Goal: Task Accomplishment & Management: Manage account settings

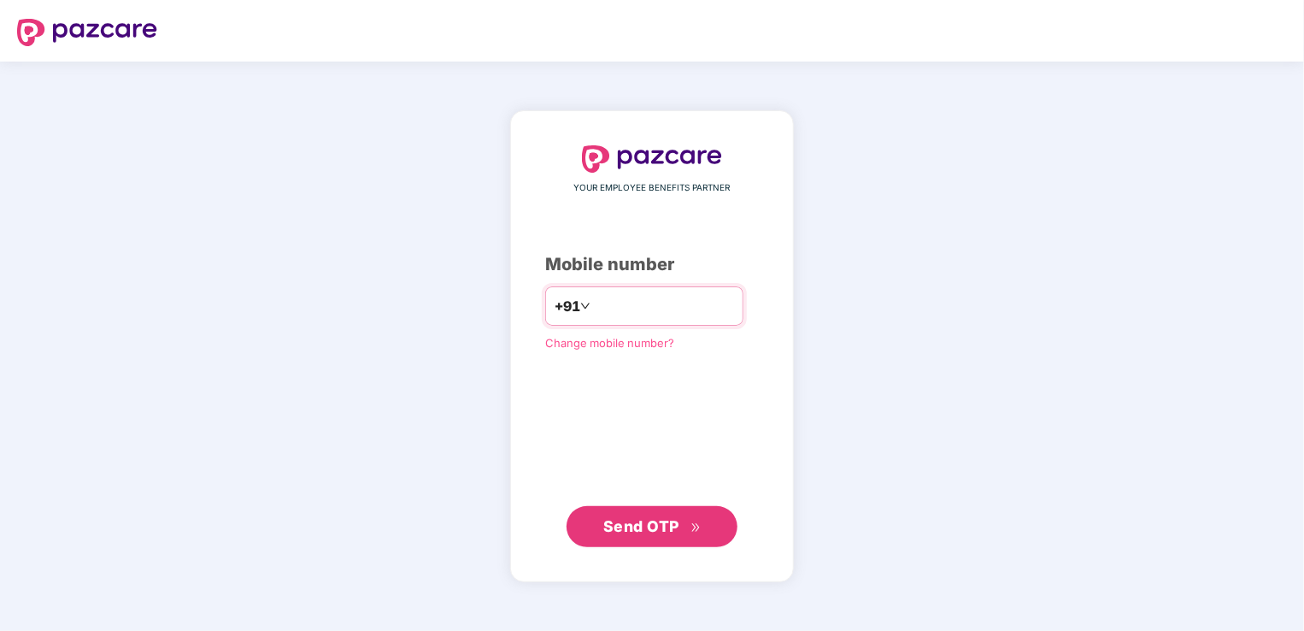
click at [686, 308] on input "number" at bounding box center [664, 305] width 140 height 27
type input "**********"
click at [671, 522] on span "Send OTP" at bounding box center [641, 526] width 76 height 18
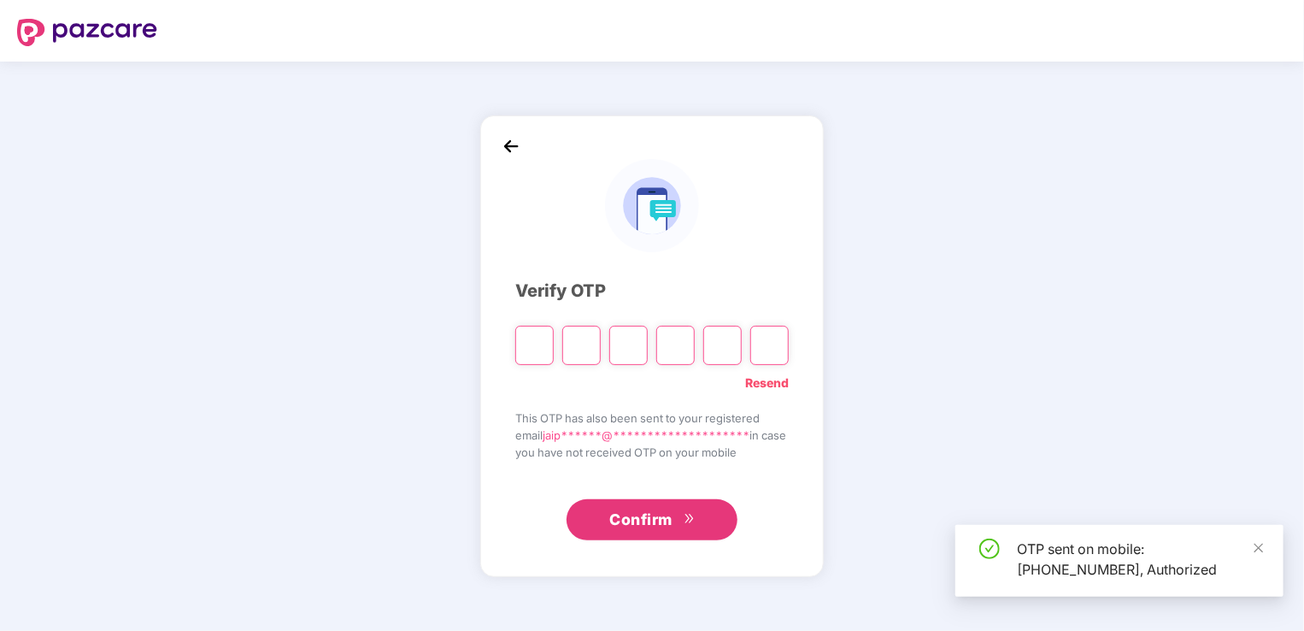
click at [533, 356] on input "Please enter verification code. Digit 1" at bounding box center [534, 345] width 38 height 39
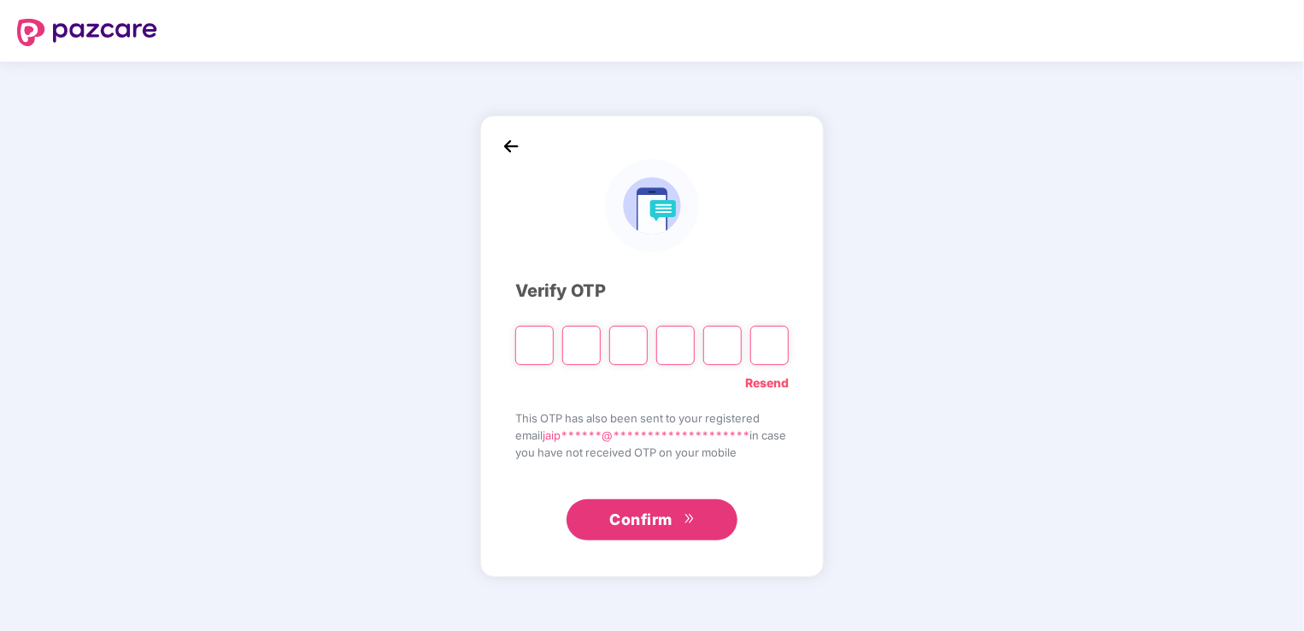
type input "*"
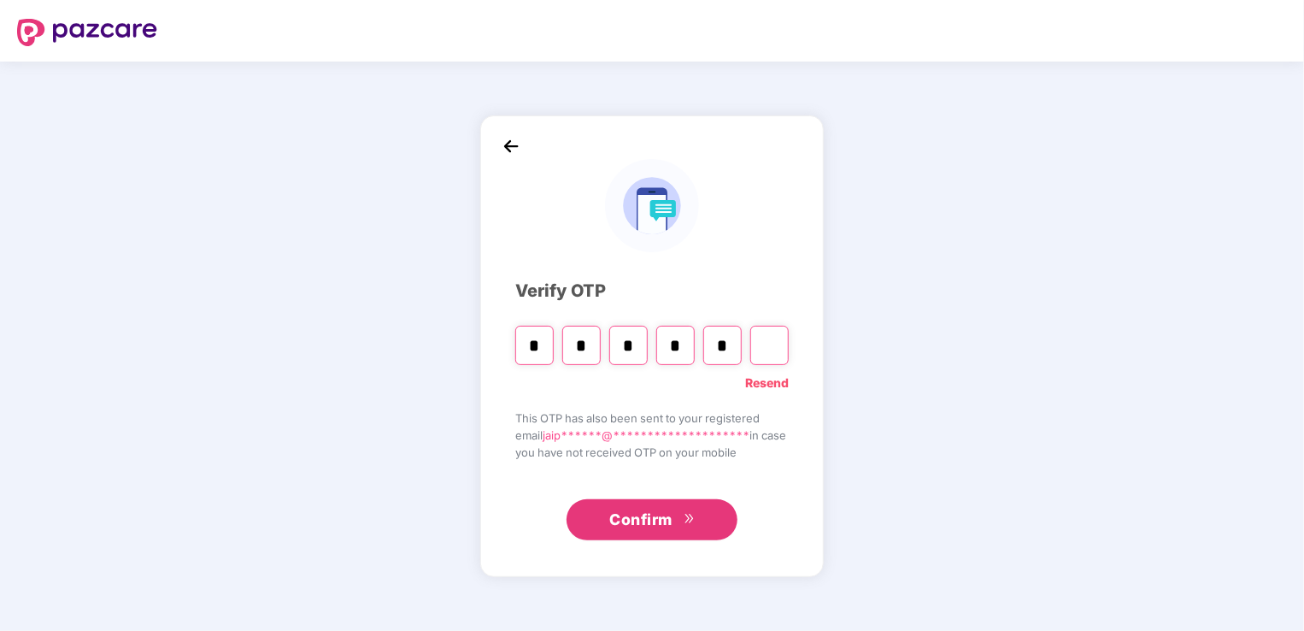
type input "*"
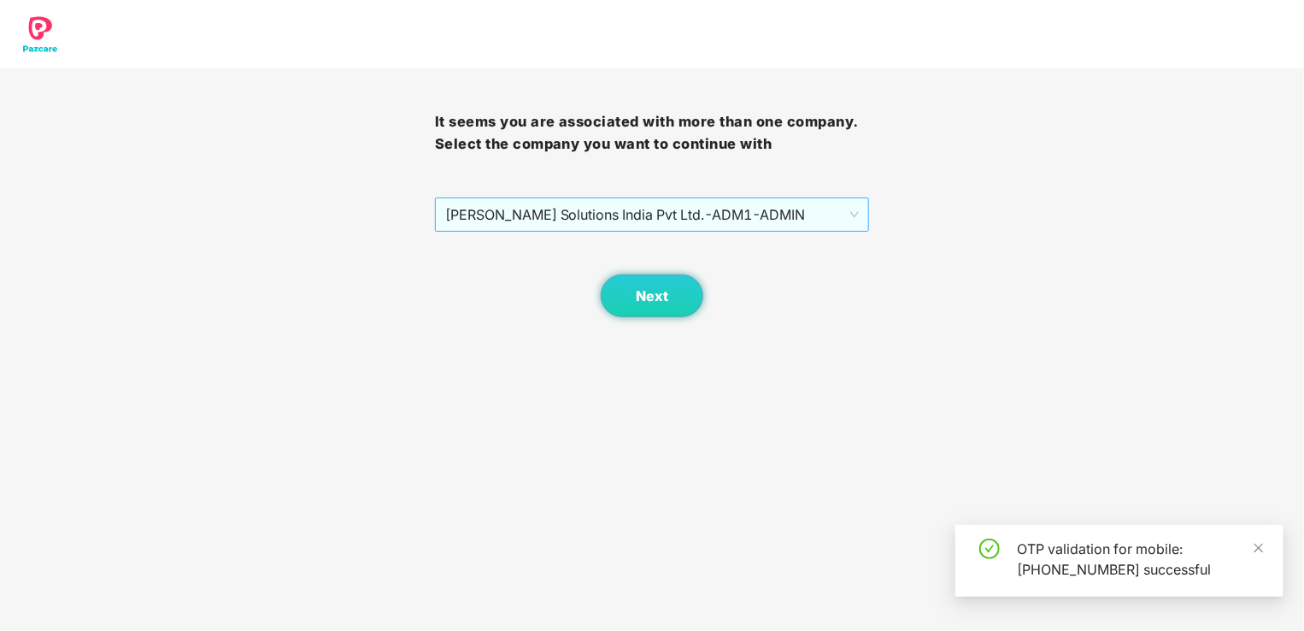
click at [827, 202] on span "[PERSON_NAME] Solutions India Pvt Ltd. - ADM1 - ADMIN" at bounding box center [652, 214] width 414 height 32
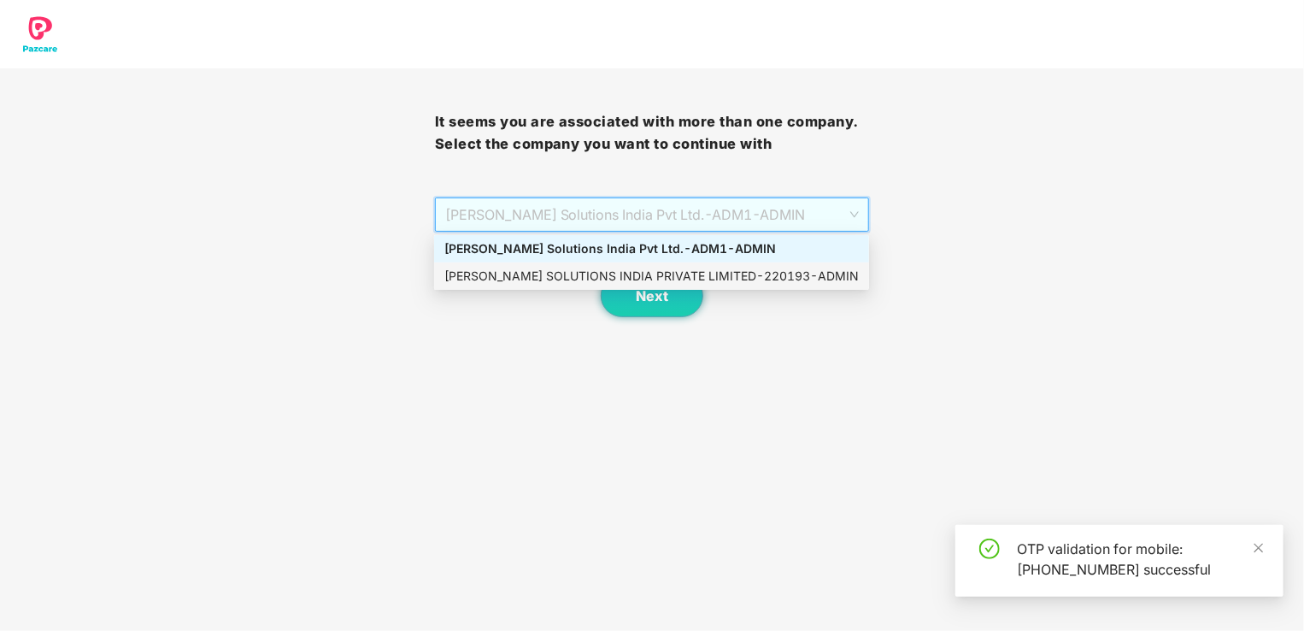
click at [759, 276] on div "[PERSON_NAME] SOLUTIONS INDIA PRIVATE LIMITED - 220193 - ADMIN" at bounding box center [651, 276] width 414 height 19
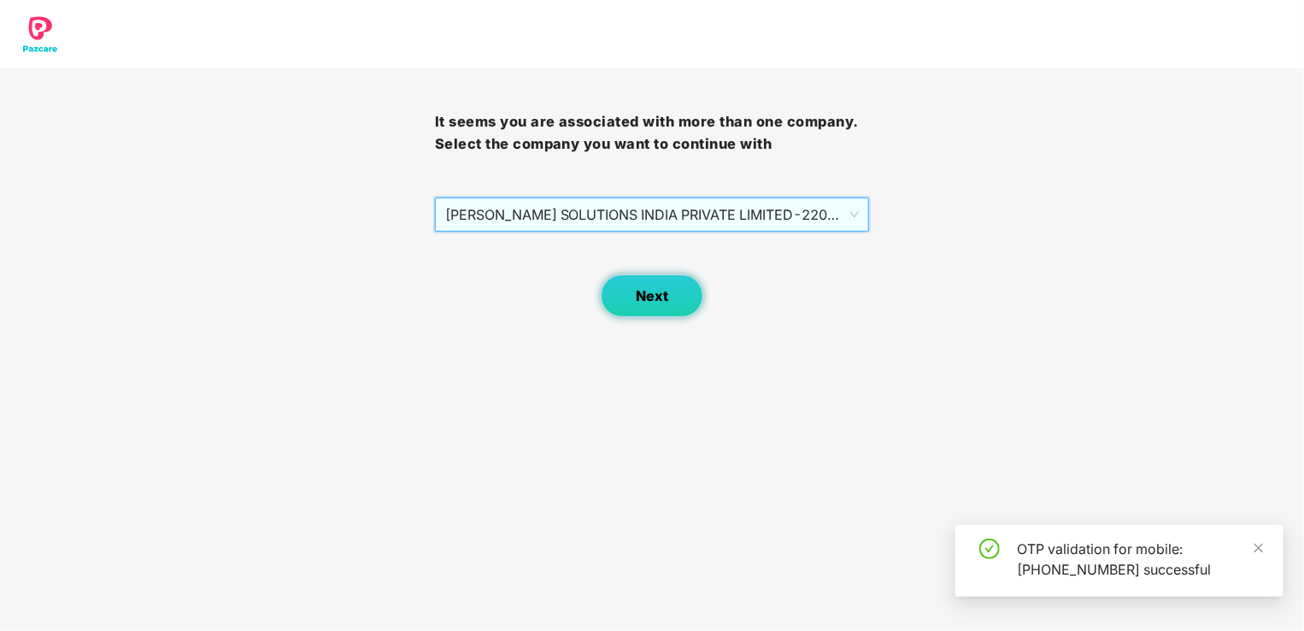
click at [666, 300] on span "Next" at bounding box center [652, 296] width 32 height 16
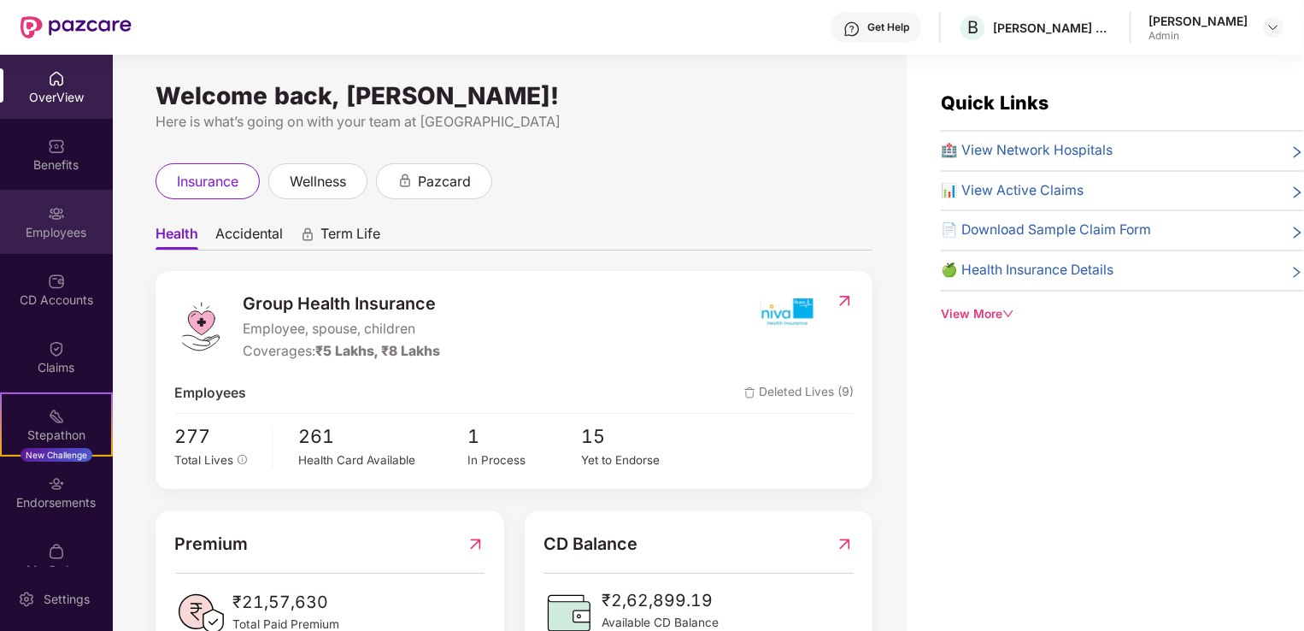
click at [58, 224] on div "Employees" at bounding box center [56, 232] width 113 height 17
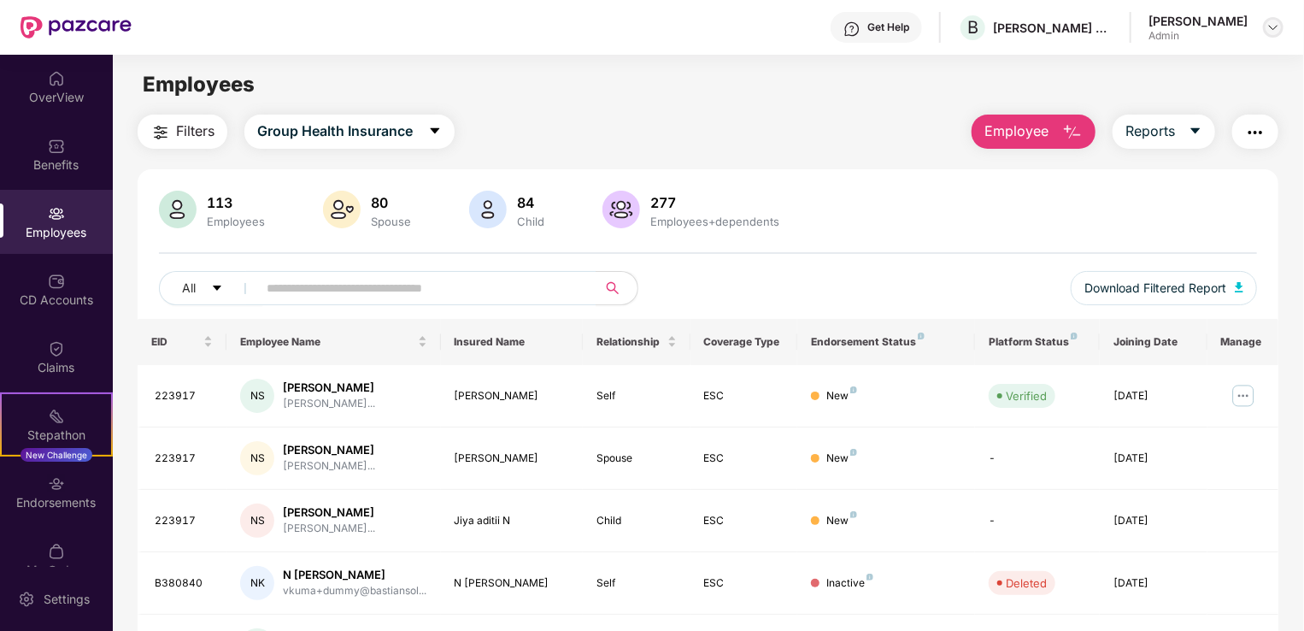
click at [1278, 31] on img at bounding box center [1273, 28] width 14 height 14
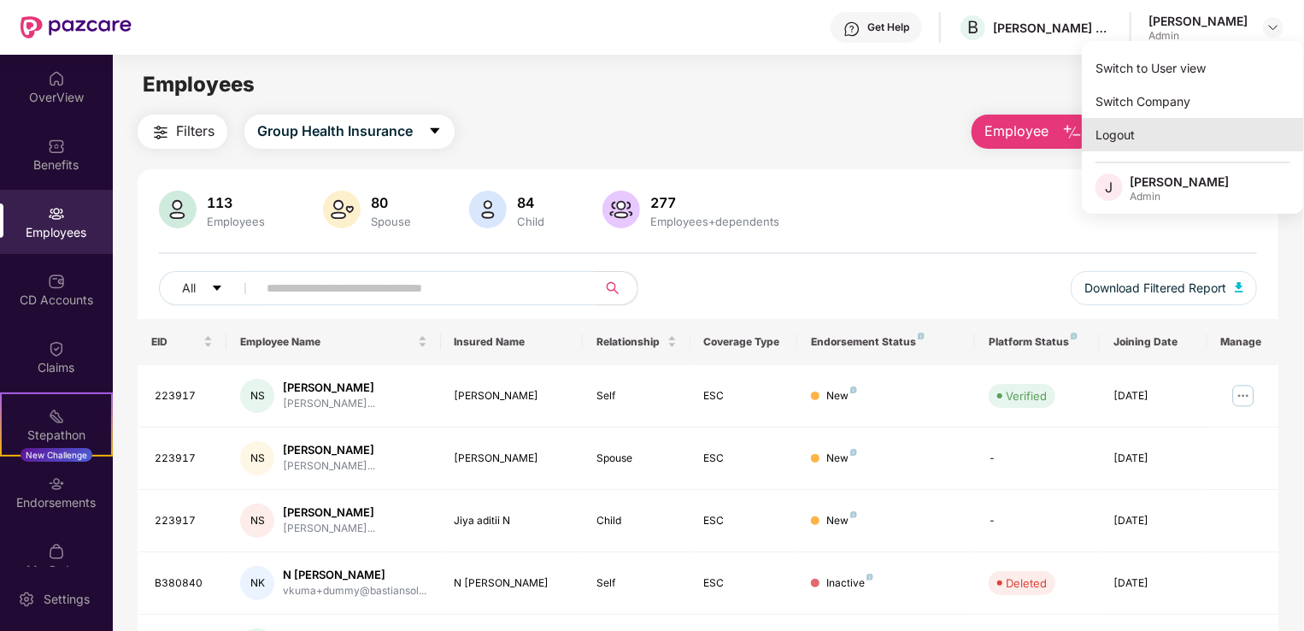
click at [1118, 130] on div "Logout" at bounding box center [1193, 134] width 222 height 33
